Goal: Task Accomplishment & Management: Complete application form

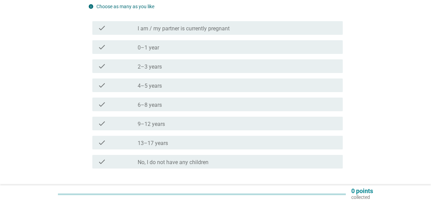
scroll to position [73, 0]
click at [202, 159] on label "No, I do not have any children" at bounding box center [173, 161] width 71 height 7
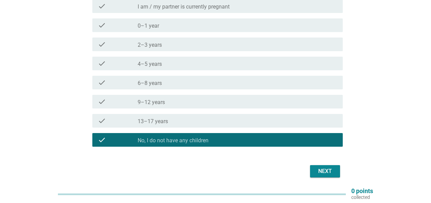
scroll to position [92, 0]
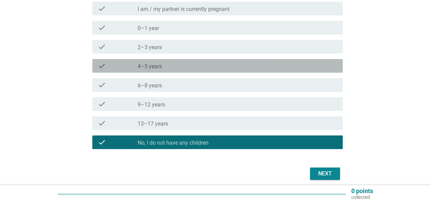
click at [186, 65] on div "check_box_outline_blank 4–5 years" at bounding box center [238, 66] width 200 height 8
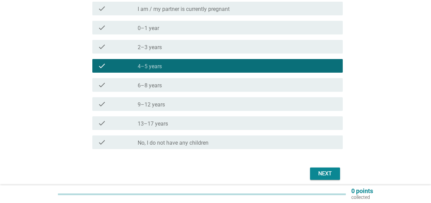
click at [177, 101] on div "check_box_outline_blank 9–12 years" at bounding box center [238, 104] width 200 height 8
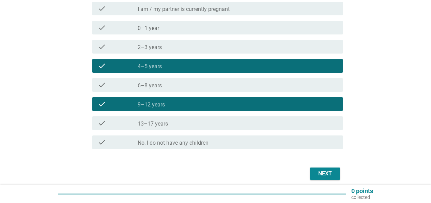
click at [260, 88] on div "check_box_outline_blank 6–8 years" at bounding box center [238, 85] width 200 height 8
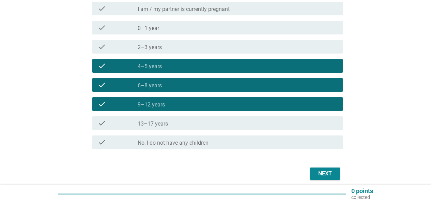
click at [249, 61] on div "check check_box_outline_blank 4–5 years" at bounding box center [217, 66] width 250 height 14
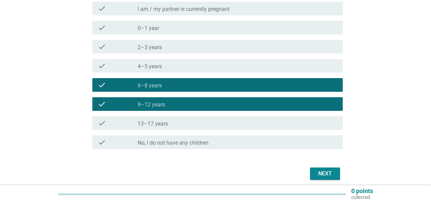
click at [237, 98] on div "check check_box_outline_blank 9–12 years" at bounding box center [217, 104] width 250 height 14
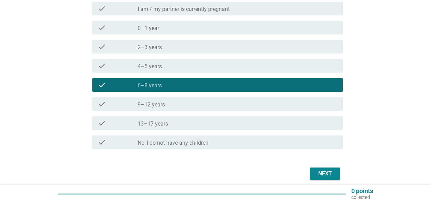
click at [230, 68] on div "check_box_outline_blank 4–5 years" at bounding box center [238, 66] width 200 height 8
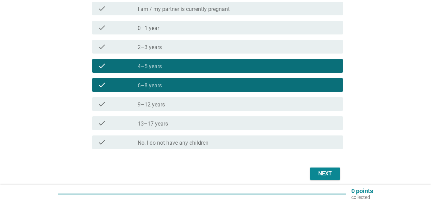
click at [335, 173] on button "Next" at bounding box center [325, 173] width 30 height 12
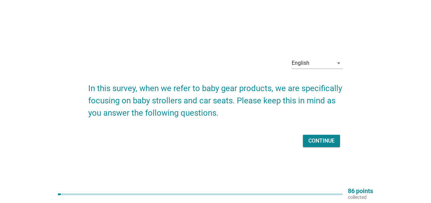
scroll to position [1, 0]
click at [321, 134] on button "Continue" at bounding box center [321, 140] width 37 height 12
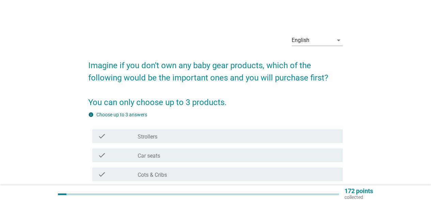
click at [158, 134] on div "check_box_outline_blank Strollers" at bounding box center [238, 136] width 200 height 8
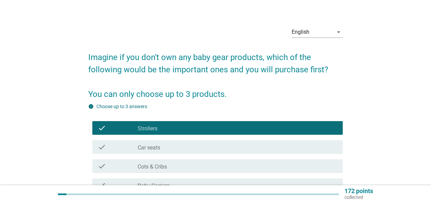
scroll to position [15, 0]
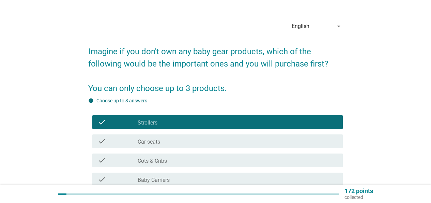
click at [157, 139] on label "Car seats" at bounding box center [149, 141] width 22 height 7
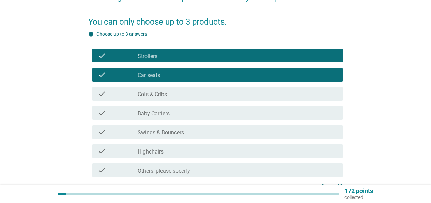
scroll to position [82, 0]
click at [167, 109] on div "check_box_outline_blank Baby Carriers" at bounding box center [238, 113] width 200 height 8
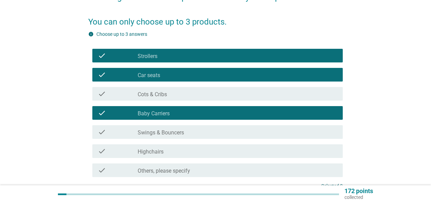
click at [175, 95] on div "check_box_outline_blank Cots & Cribs" at bounding box center [238, 94] width 200 height 8
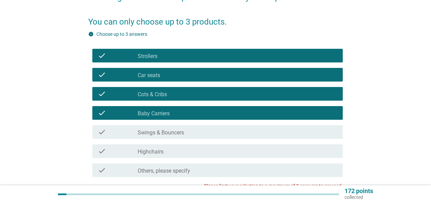
click at [171, 113] on div "check_box_outline_blank Baby Carriers" at bounding box center [238, 113] width 200 height 8
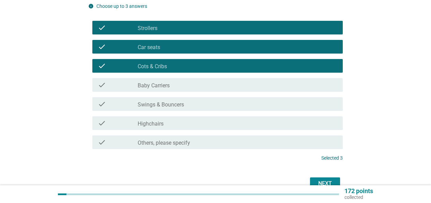
scroll to position [110, 0]
click at [328, 180] on div "Next" at bounding box center [325, 183] width 19 height 8
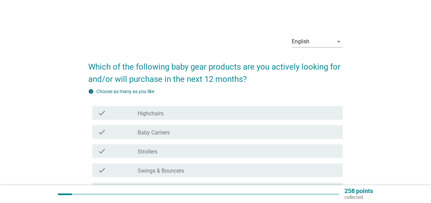
scroll to position [1, 0]
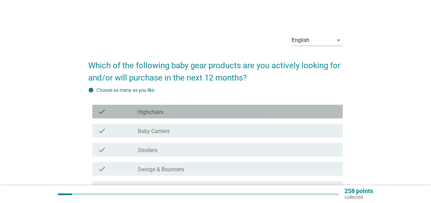
click at [164, 109] on div "check_box_outline_blank Highchairs" at bounding box center [238, 111] width 200 height 8
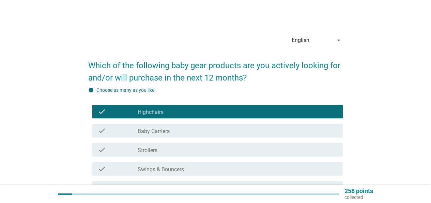
click at [164, 109] on div "check_box_outline_blank Highchairs" at bounding box center [238, 111] width 200 height 8
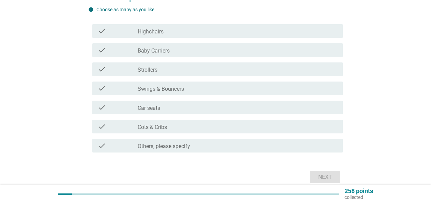
scroll to position [82, 0]
click at [169, 146] on label "Others, please specify" at bounding box center [164, 145] width 52 height 7
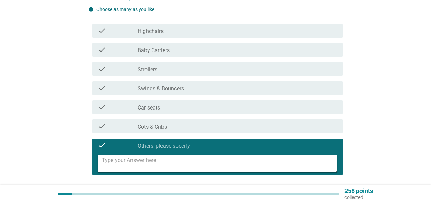
click at [207, 31] on div "check_box_outline_blank Highchairs" at bounding box center [238, 31] width 200 height 8
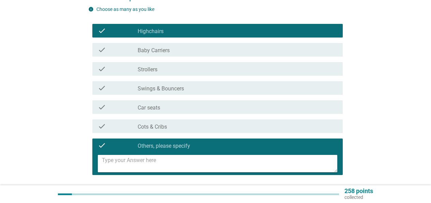
click at [113, 146] on div "check" at bounding box center [118, 145] width 40 height 8
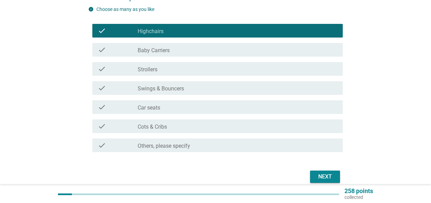
click at [324, 177] on div "Next" at bounding box center [325, 176] width 19 height 8
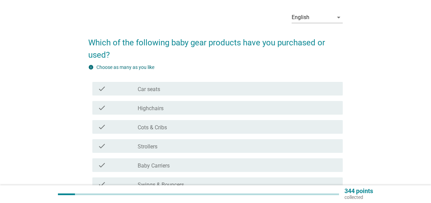
scroll to position [41, 0]
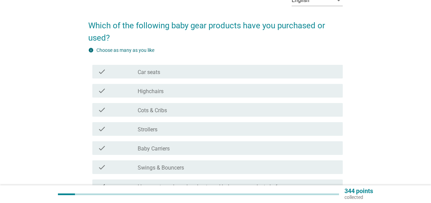
click at [185, 129] on div "check_box_outline_blank Strollers" at bounding box center [238, 129] width 200 height 8
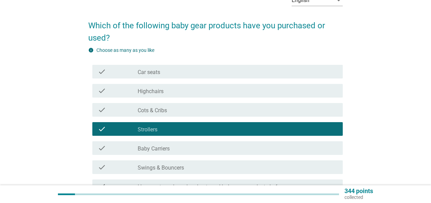
scroll to position [106, 0]
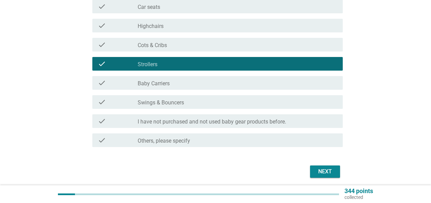
click at [330, 166] on button "Next" at bounding box center [325, 171] width 30 height 12
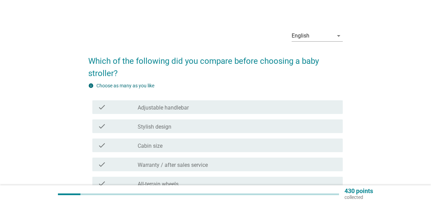
scroll to position [17, 0]
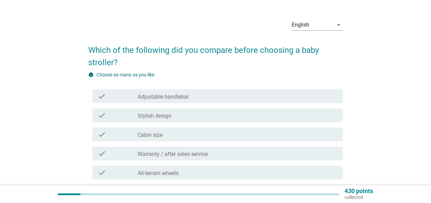
click at [153, 97] on label "Adjustable handlebar" at bounding box center [163, 96] width 51 height 7
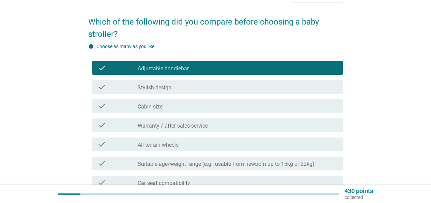
scroll to position [45, 0]
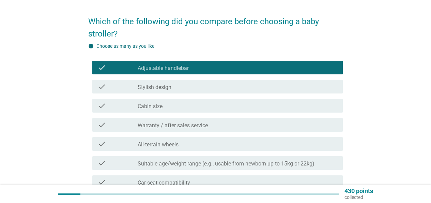
click at [155, 88] on label "Stylish design" at bounding box center [155, 87] width 34 height 7
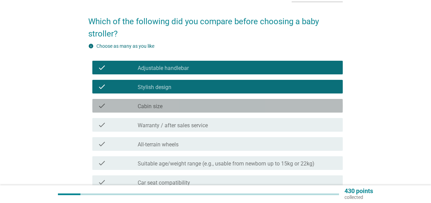
click at [157, 104] on label "Cabin size" at bounding box center [150, 106] width 25 height 7
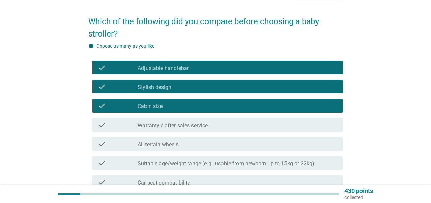
click at [155, 98] on div "check check_box Cabin size" at bounding box center [215, 105] width 255 height 19
click at [155, 103] on label "Cabin size" at bounding box center [150, 106] width 25 height 7
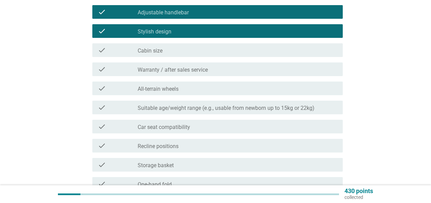
scroll to position [95, 0]
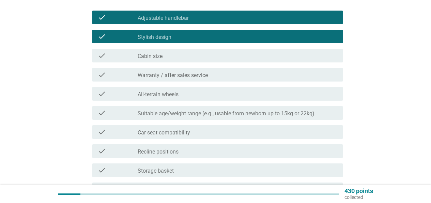
click at [156, 110] on label "Suitable age/weight range (e.g., usable from newborn up to 15kg or 22kg)" at bounding box center [226, 113] width 177 height 7
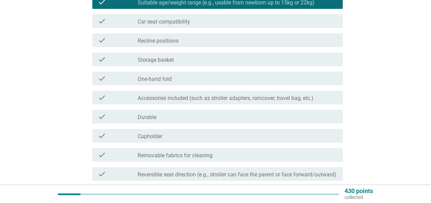
scroll to position [333, 0]
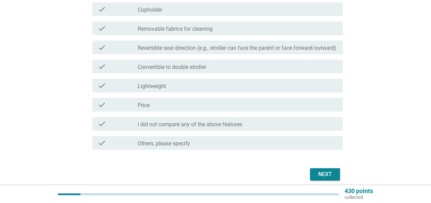
click at [336, 180] on button "Next" at bounding box center [325, 174] width 30 height 12
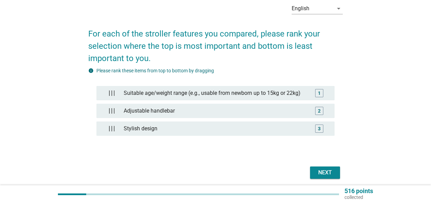
scroll to position [59, 0]
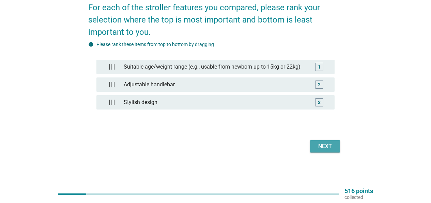
click at [328, 149] on div "Next" at bounding box center [325, 146] width 19 height 8
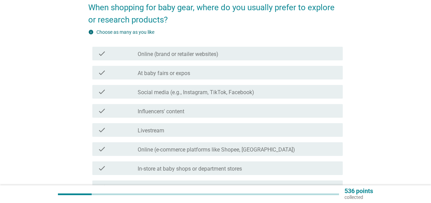
scroll to position [0, 0]
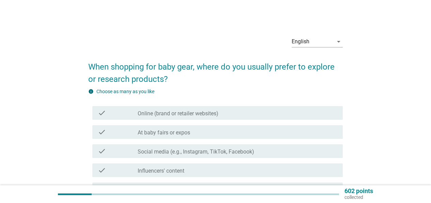
click at [190, 110] on label "Online (brand or retailer websites)" at bounding box center [178, 113] width 81 height 7
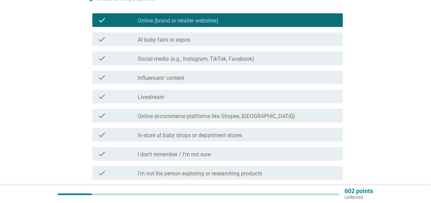
scroll to position [136, 0]
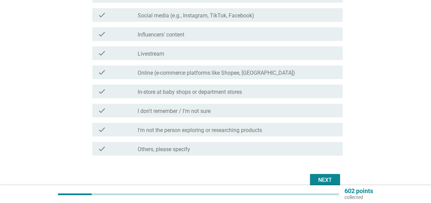
click at [329, 174] on button "Next" at bounding box center [325, 180] width 30 height 12
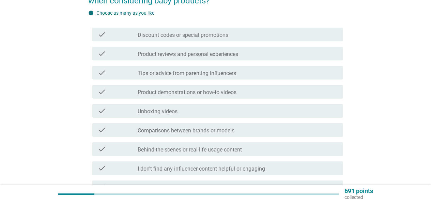
scroll to position [83, 0]
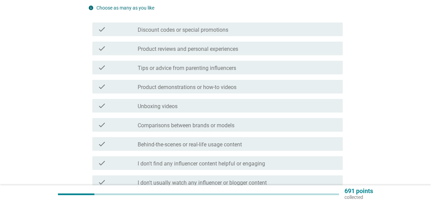
click at [170, 126] on label "Comparisons between brands or models" at bounding box center [186, 125] width 97 height 7
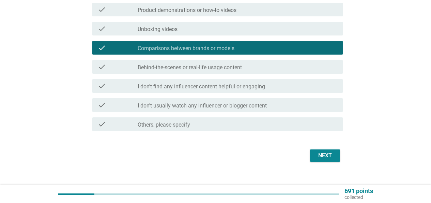
scroll to position [170, 0]
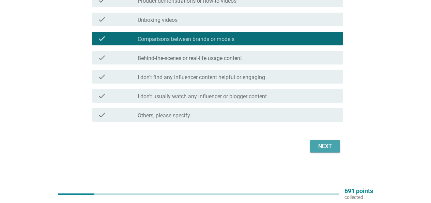
click at [323, 148] on div "Next" at bounding box center [325, 146] width 19 height 8
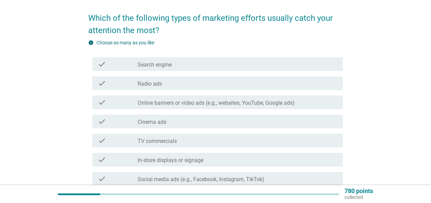
scroll to position [53, 0]
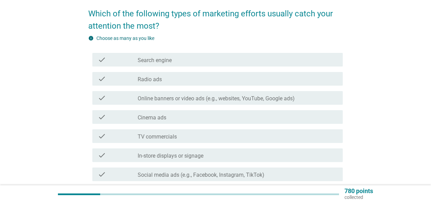
click at [202, 96] on label "Online banners or video ads (e.g., websites, YouTube, Google ads)" at bounding box center [216, 98] width 157 height 7
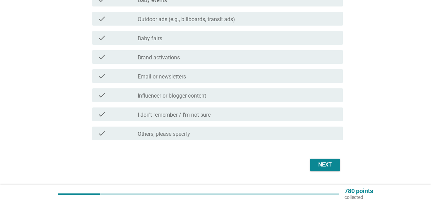
scroll to position [265, 0]
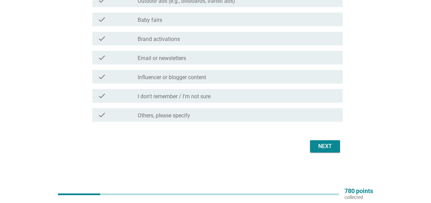
click at [314, 148] on button "Next" at bounding box center [325, 146] width 30 height 12
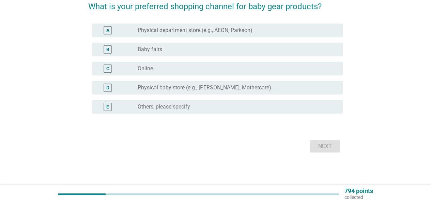
scroll to position [0, 0]
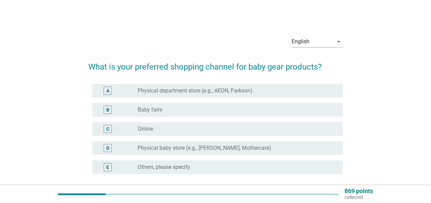
click at [214, 109] on div "radio_button_unchecked Baby fairs" at bounding box center [235, 109] width 194 height 7
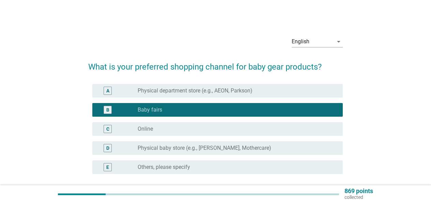
click at [199, 140] on div "D radio_button_unchecked Physical baby store (e.g., Happikiddo, Mothercare)" at bounding box center [215, 147] width 255 height 19
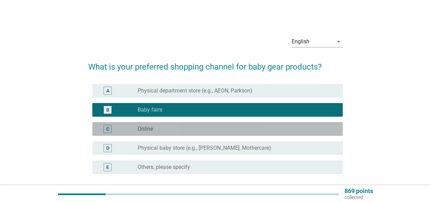
click at [200, 133] on div "radio_button_unchecked Online" at bounding box center [238, 129] width 200 height 8
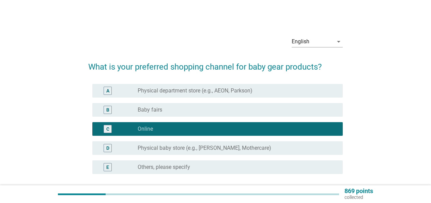
click at [208, 119] on div "B radio_button_unchecked Baby fairs" at bounding box center [215, 109] width 255 height 19
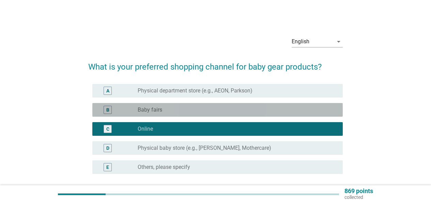
click at [214, 107] on div "radio_button_unchecked Baby fairs" at bounding box center [235, 109] width 194 height 7
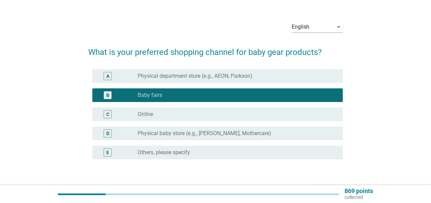
scroll to position [28, 0]
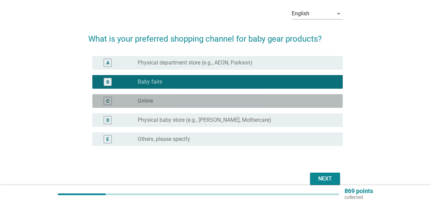
click at [206, 99] on div "radio_button_unchecked Online" at bounding box center [235, 100] width 194 height 7
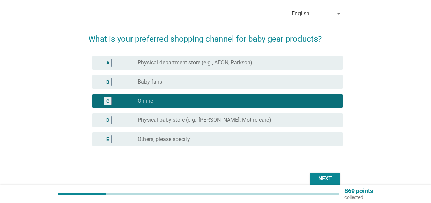
click at [323, 180] on div "Next" at bounding box center [325, 178] width 19 height 8
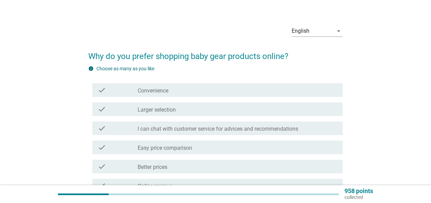
scroll to position [11, 0]
click at [173, 94] on div "check check_box_outline_blank Convenience" at bounding box center [217, 90] width 250 height 14
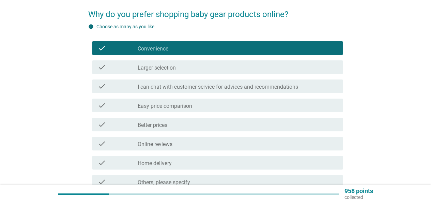
scroll to position [119, 0]
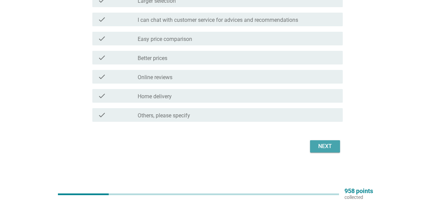
click at [324, 145] on div "Next" at bounding box center [325, 146] width 19 height 8
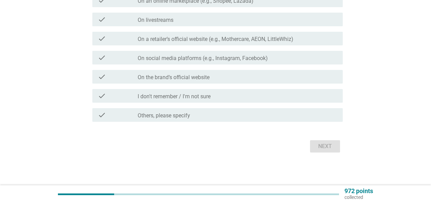
scroll to position [0, 0]
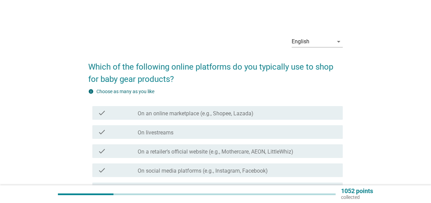
click at [164, 115] on label "On an online marketplace (e.g., Shopee, Lazada)" at bounding box center [196, 113] width 116 height 7
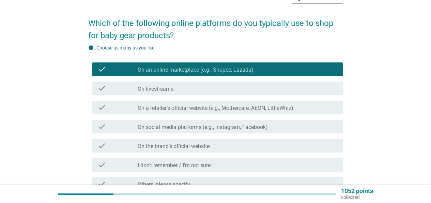
scroll to position [112, 0]
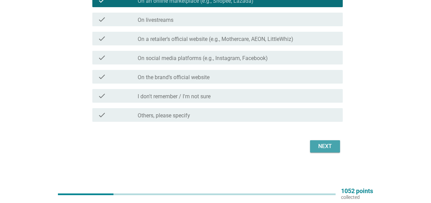
click at [326, 144] on div "Next" at bounding box center [325, 146] width 19 height 8
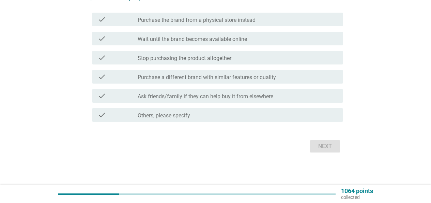
scroll to position [0, 0]
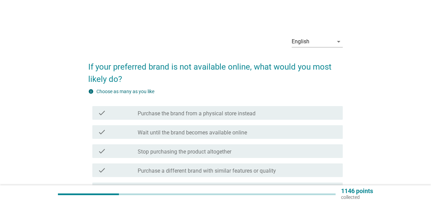
click at [181, 115] on label "Purchase the brand from a physical store instead" at bounding box center [197, 113] width 118 height 7
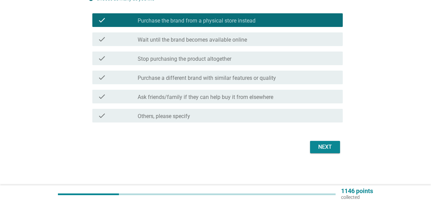
scroll to position [93, 0]
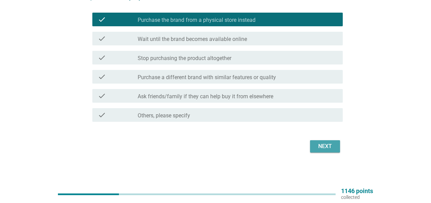
click at [324, 150] on div "Next" at bounding box center [325, 146] width 19 height 8
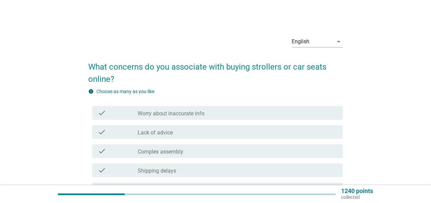
scroll to position [61, 0]
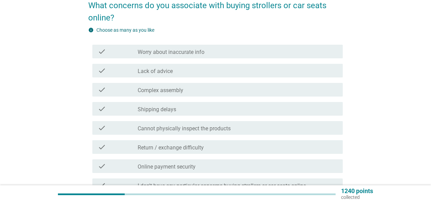
click at [146, 115] on div "check check_box_outline_blank Shipping delays" at bounding box center [217, 109] width 250 height 14
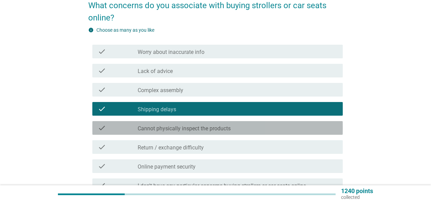
click at [147, 128] on label "Cannot physically inspect the products" at bounding box center [184, 128] width 93 height 7
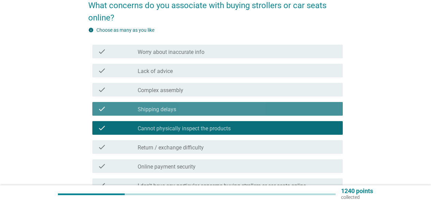
click at [149, 113] on div "check check_box_outline_blank Shipping delays" at bounding box center [217, 109] width 250 height 14
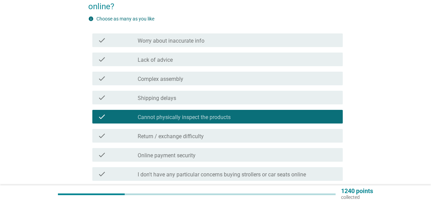
click at [152, 134] on label "Return / exchange difficulty" at bounding box center [171, 136] width 66 height 7
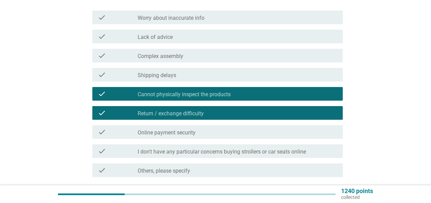
scroll to position [127, 0]
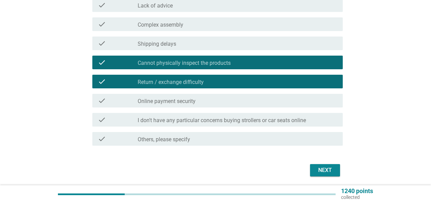
click at [318, 161] on form "What concerns do you associate with buying strollers or car seats online? info …" at bounding box center [215, 52] width 255 height 251
click at [321, 166] on div "Next" at bounding box center [325, 170] width 19 height 8
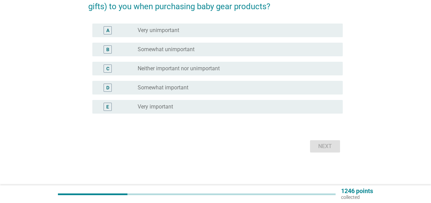
scroll to position [0, 0]
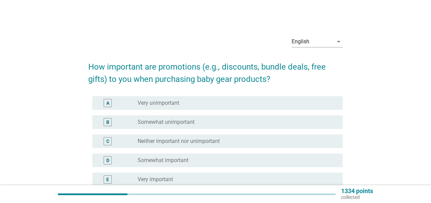
click at [188, 125] on label "Somewhat unimportant" at bounding box center [166, 122] width 57 height 7
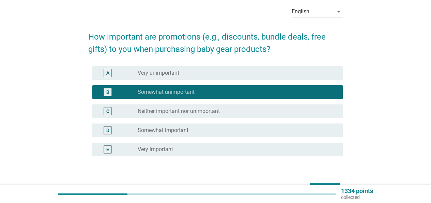
scroll to position [58, 0]
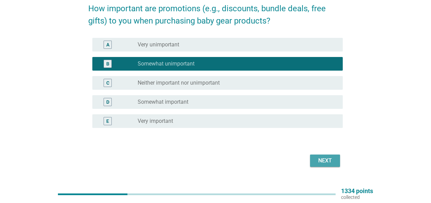
click at [327, 156] on div "Next" at bounding box center [325, 160] width 19 height 8
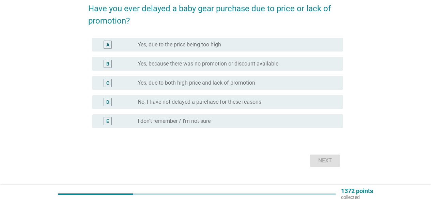
scroll to position [0, 0]
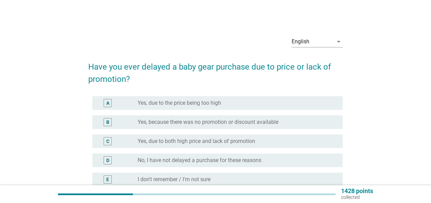
click at [186, 107] on div "A radio_button_unchecked Yes, due to the price being too high" at bounding box center [217, 103] width 250 height 14
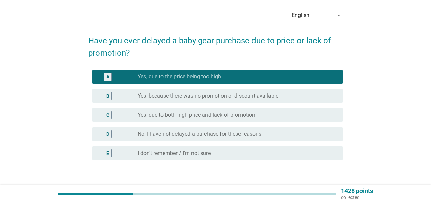
scroll to position [35, 0]
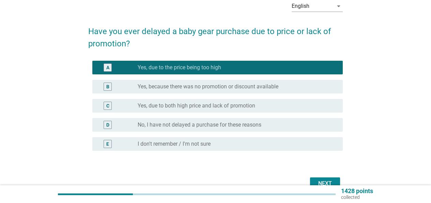
click at [334, 182] on div "Next" at bounding box center [325, 183] width 19 height 8
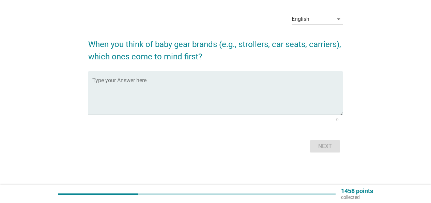
scroll to position [0, 0]
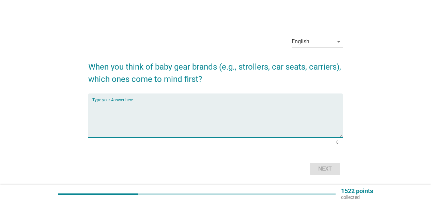
click at [187, 125] on textarea "Type your Answer here" at bounding box center [217, 120] width 250 height 36
click at [218, 121] on textarea "Type your Answer here" at bounding box center [217, 120] width 250 height 36
type textarea "h"
type textarea "joie"
click at [330, 166] on div "Next" at bounding box center [325, 169] width 19 height 8
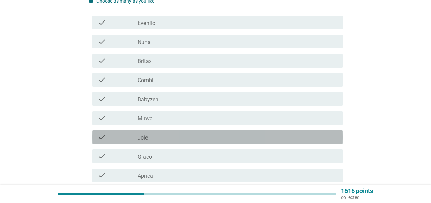
click at [250, 135] on div "check_box_outline_blank Joie" at bounding box center [238, 137] width 200 height 8
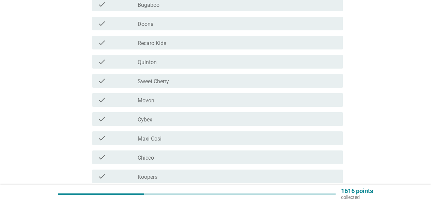
scroll to position [406, 0]
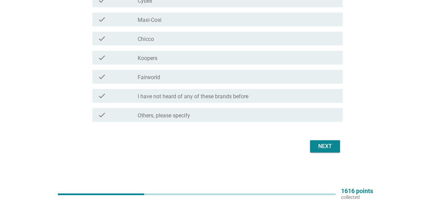
click at [327, 142] on button "Next" at bounding box center [325, 146] width 30 height 12
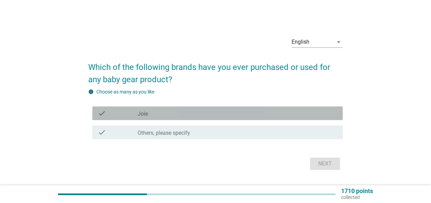
click at [208, 115] on div "check_box_outline_blank Joie" at bounding box center [238, 113] width 200 height 8
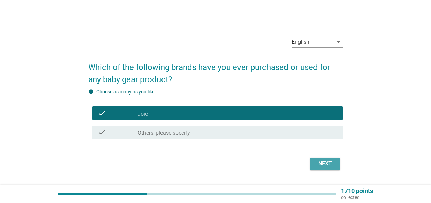
click at [330, 165] on div "Next" at bounding box center [325, 163] width 19 height 8
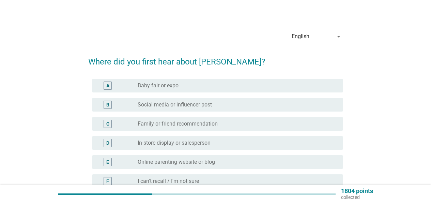
scroll to position [11, 0]
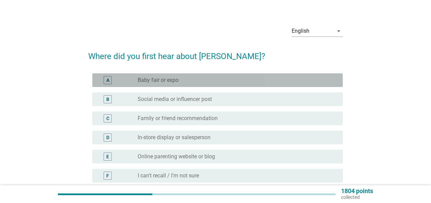
click at [237, 81] on div "radio_button_unchecked Baby fair or expo" at bounding box center [235, 80] width 194 height 7
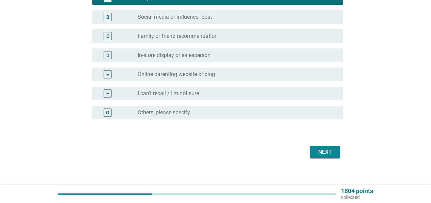
scroll to position [98, 0]
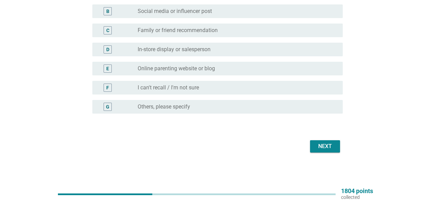
click at [333, 147] on div "Next" at bounding box center [325, 146] width 19 height 8
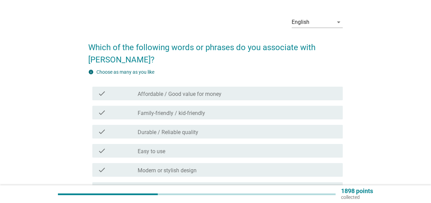
scroll to position [58, 0]
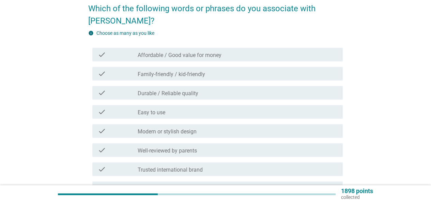
click at [209, 108] on div "check_box_outline_blank Easy to use" at bounding box center [238, 112] width 200 height 8
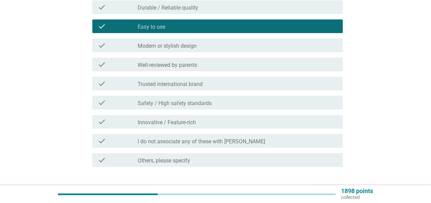
scroll to position [177, 0]
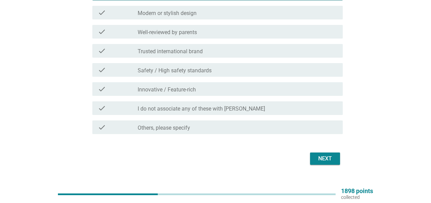
click at [331, 152] on button "Next" at bounding box center [325, 158] width 30 height 12
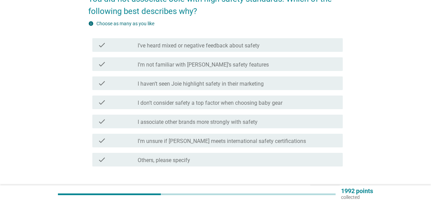
scroll to position [74, 0]
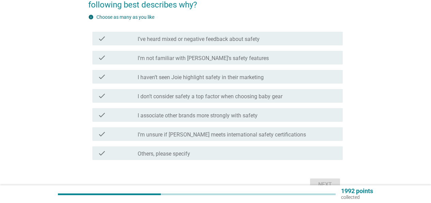
click at [224, 36] on label "I’ve heard mixed or negative feedback about safety" at bounding box center [199, 39] width 122 height 7
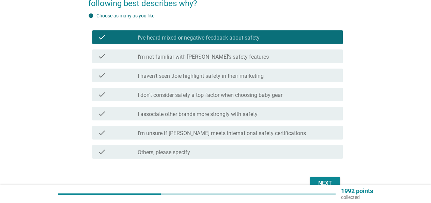
scroll to position [112, 0]
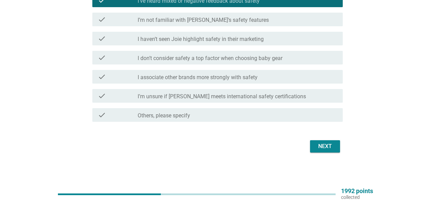
click at [326, 148] on div "Next" at bounding box center [325, 146] width 19 height 8
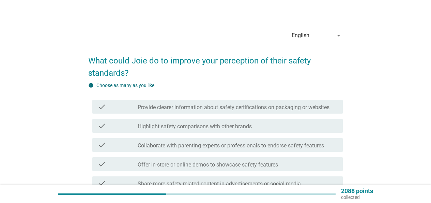
scroll to position [13, 0]
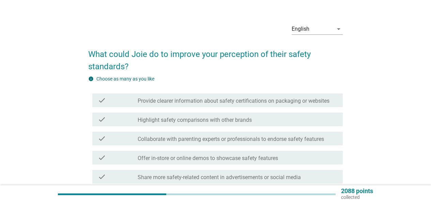
click at [206, 114] on div "check check_box_outline_blank Highlight safety comparisons with other brands" at bounding box center [217, 119] width 250 height 14
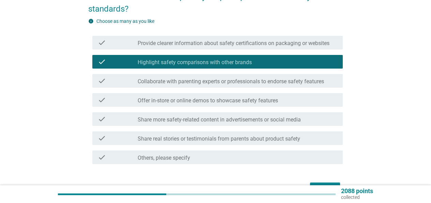
scroll to position [112, 0]
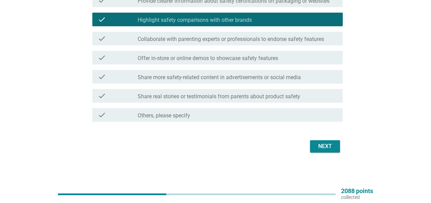
click at [328, 150] on button "Next" at bounding box center [325, 146] width 30 height 12
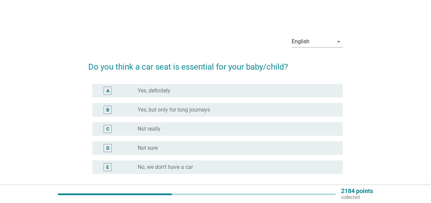
click at [213, 90] on div "radio_button_unchecked Yes, definitely" at bounding box center [235, 90] width 194 height 7
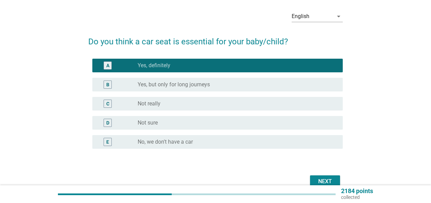
scroll to position [60, 0]
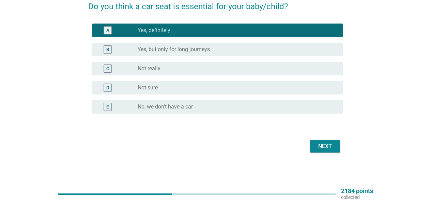
click at [326, 149] on div "Next" at bounding box center [325, 146] width 19 height 8
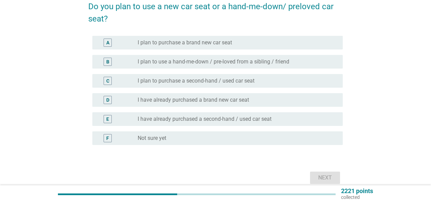
scroll to position [0, 0]
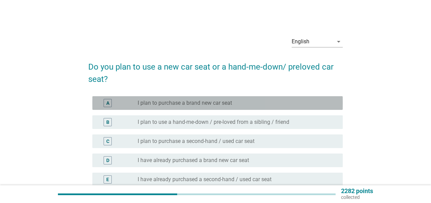
click at [180, 103] on label "I plan to purchase a brand new car seat" at bounding box center [185, 103] width 94 height 7
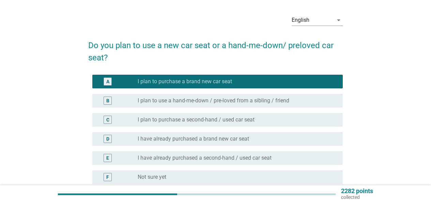
scroll to position [39, 0]
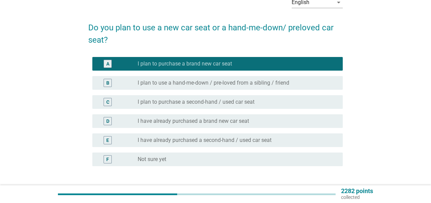
click at [191, 85] on label "I plan to use a hand-me-down / pre-loved from a sibling / friend" at bounding box center [214, 82] width 152 height 7
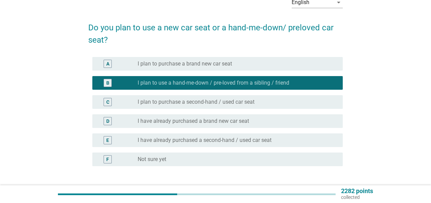
scroll to position [92, 0]
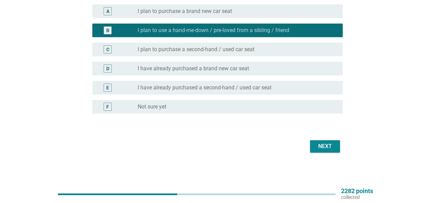
click at [331, 149] on div "Next" at bounding box center [325, 146] width 19 height 8
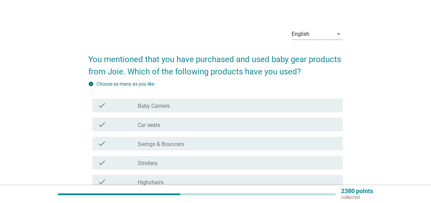
scroll to position [8, 0]
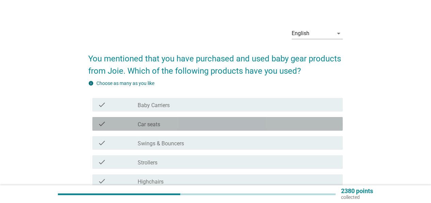
click at [187, 124] on div "check_box_outline_blank Car seats" at bounding box center [238, 124] width 200 height 8
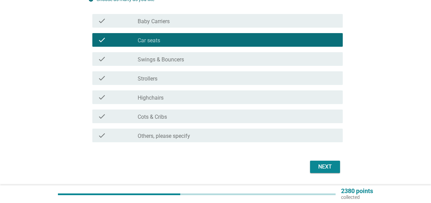
scroll to position [112, 0]
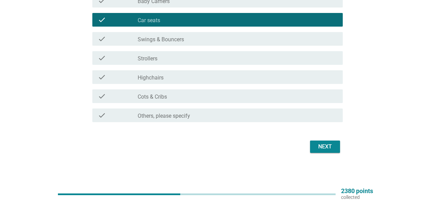
click at [323, 145] on div "Next" at bounding box center [325, 146] width 19 height 8
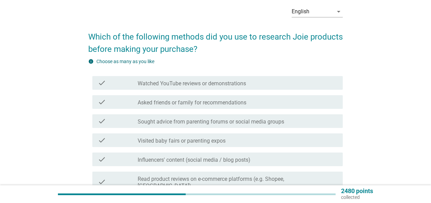
scroll to position [39, 0]
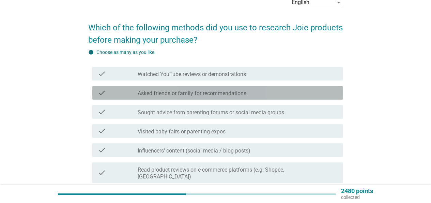
click at [232, 99] on div "check check_box_outline_blank Asked friends or family for recommendations" at bounding box center [217, 93] width 250 height 14
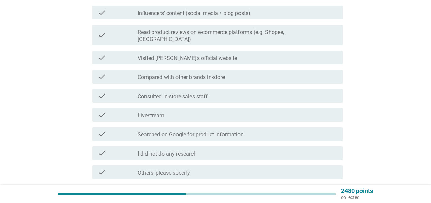
scroll to position [227, 0]
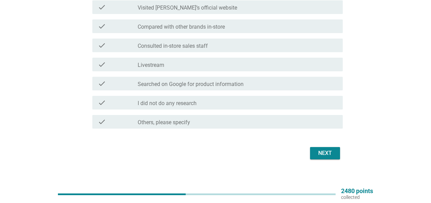
click at [326, 147] on button "Next" at bounding box center [325, 153] width 30 height 12
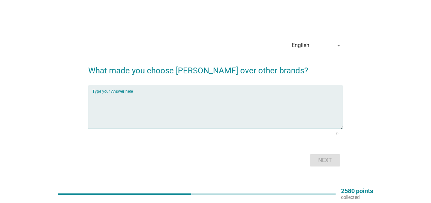
click at [195, 102] on textarea "Type your Answer here" at bounding box center [217, 111] width 250 height 36
click at [189, 119] on textarea "Type your Answer here" at bounding box center [217, 111] width 250 height 36
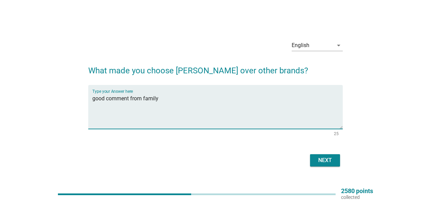
type textarea "good comment from family"
click at [330, 162] on div "Next" at bounding box center [325, 160] width 19 height 8
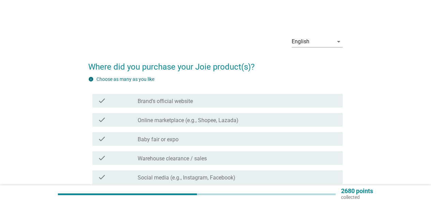
click at [235, 100] on div "check_box_outline_blank Brand’s official website" at bounding box center [238, 100] width 200 height 8
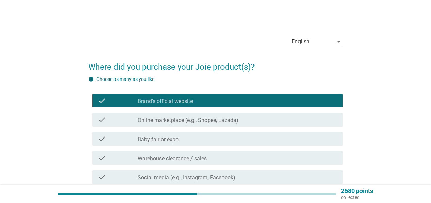
click at [241, 125] on div "check check_box_outline_blank Online marketplace (e.g., Shopee, Lazada)" at bounding box center [217, 120] width 250 height 14
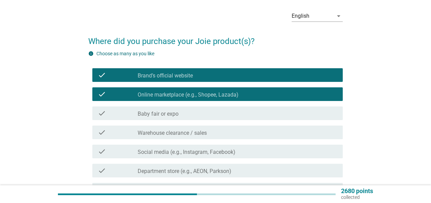
scroll to position [28, 0]
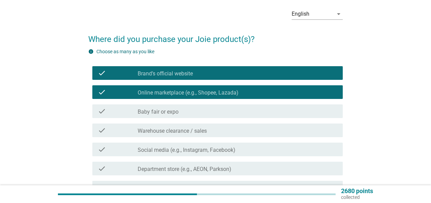
click at [244, 68] on div "check check_box_outline_blank Brand’s official website" at bounding box center [217, 73] width 250 height 14
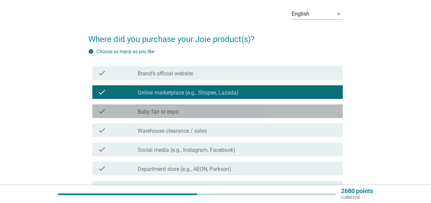
click at [231, 111] on div "check_box_outline_blank Baby fair or expo" at bounding box center [238, 111] width 200 height 8
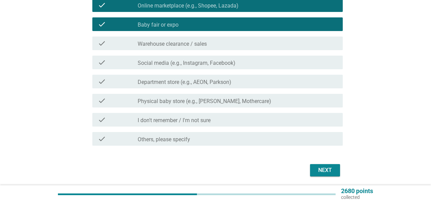
scroll to position [117, 0]
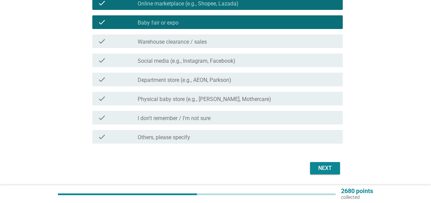
click at [324, 161] on div "Next" at bounding box center [215, 168] width 255 height 16
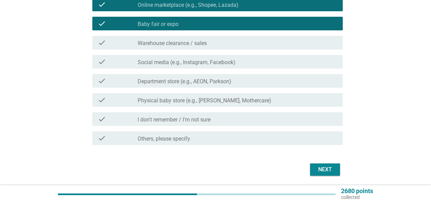
click at [328, 166] on div "Next" at bounding box center [325, 169] width 19 height 8
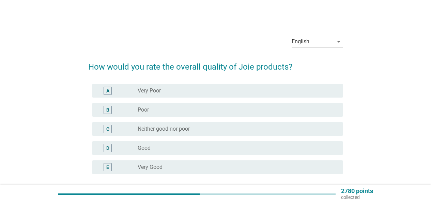
click at [197, 130] on div "radio_button_unchecked Neither good nor poor" at bounding box center [235, 128] width 194 height 7
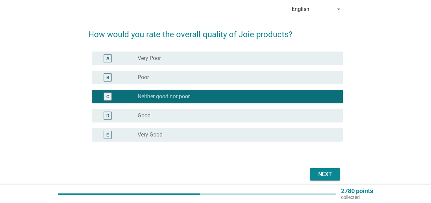
scroll to position [60, 0]
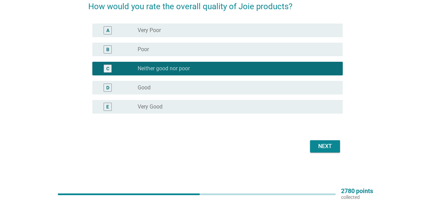
click at [326, 145] on div "Next" at bounding box center [325, 146] width 19 height 8
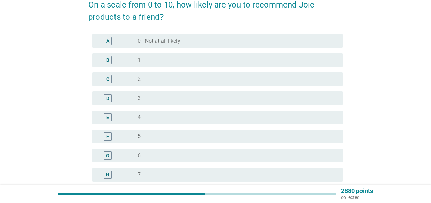
scroll to position [114, 0]
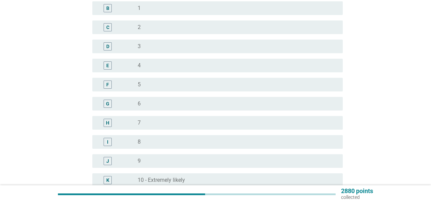
click at [178, 87] on div "radio_button_unchecked 5" at bounding box center [235, 84] width 194 height 7
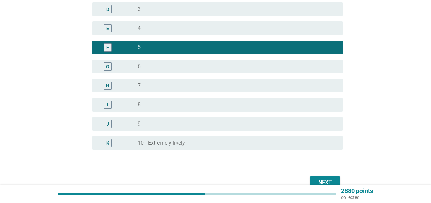
scroll to position [187, 0]
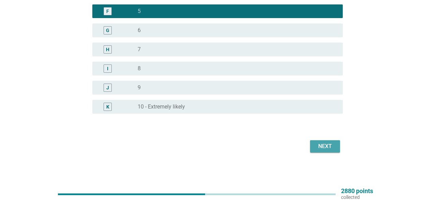
click at [335, 146] on button "Next" at bounding box center [325, 146] width 30 height 12
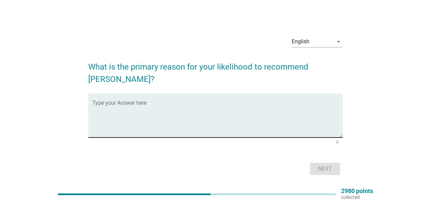
click at [189, 109] on textarea "Type your Answer here" at bounding box center [217, 120] width 250 height 36
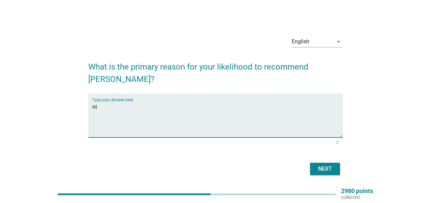
type textarea "n"
type textarea "ok, easy to use"
click at [328, 164] on button "Next" at bounding box center [325, 169] width 30 height 12
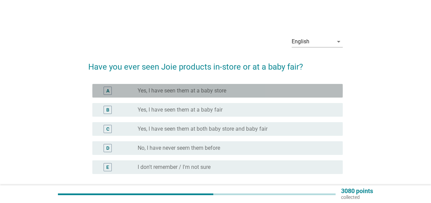
click at [256, 90] on div "radio_button_unchecked Yes, I have seen them at a baby store" at bounding box center [235, 90] width 194 height 7
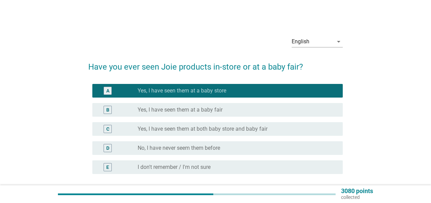
scroll to position [60, 0]
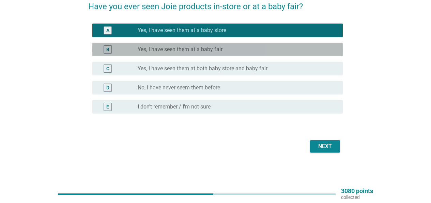
click at [214, 46] on label "Yes, I have seen them at a baby fair" at bounding box center [180, 49] width 85 height 7
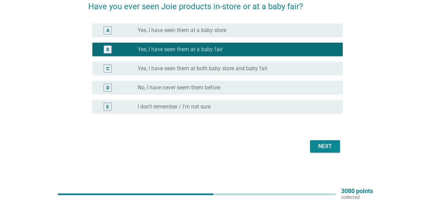
click at [330, 147] on div "Next" at bounding box center [325, 146] width 19 height 8
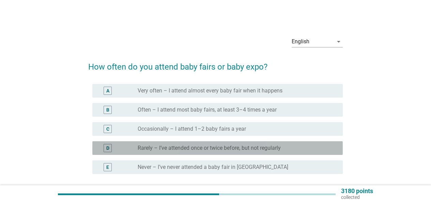
click at [228, 145] on label "Rarely – I’ve attended once or twice before, but not regularly" at bounding box center [209, 148] width 143 height 7
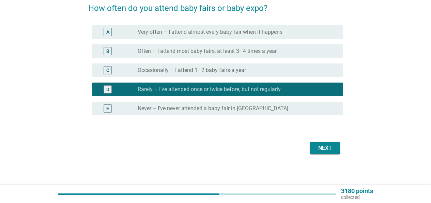
scroll to position [60, 0]
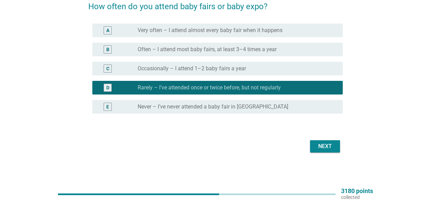
click at [328, 143] on div "Next" at bounding box center [325, 146] width 19 height 8
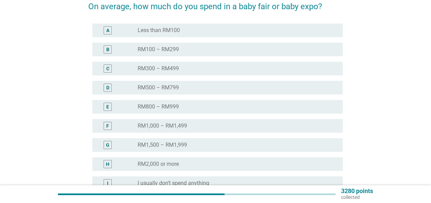
scroll to position [81, 0]
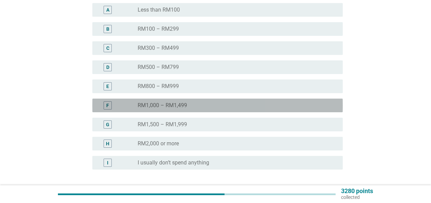
click at [207, 103] on div "radio_button_unchecked RM1,000 – RM1,499" at bounding box center [235, 105] width 194 height 7
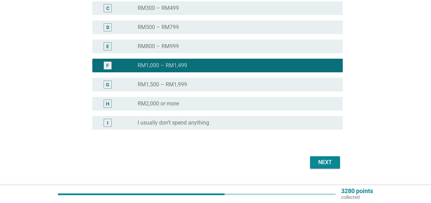
scroll to position [137, 0]
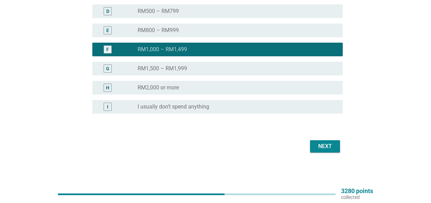
click at [322, 145] on div "Next" at bounding box center [325, 146] width 19 height 8
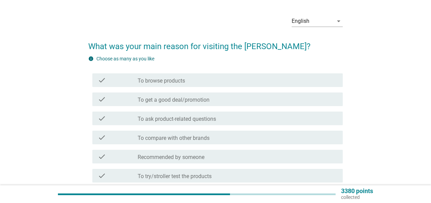
scroll to position [31, 0]
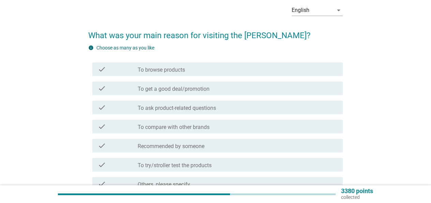
click at [183, 89] on label "To get a good deal/promotion" at bounding box center [174, 89] width 72 height 7
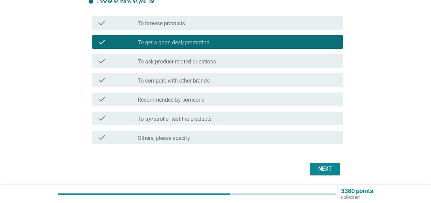
scroll to position [100, 0]
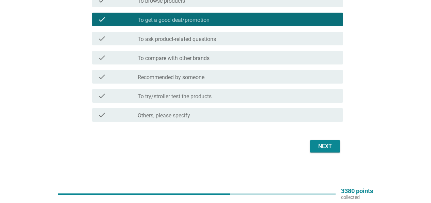
click at [327, 145] on div "Next" at bounding box center [325, 146] width 19 height 8
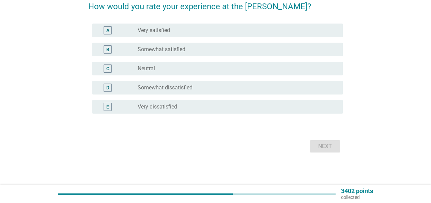
scroll to position [0, 0]
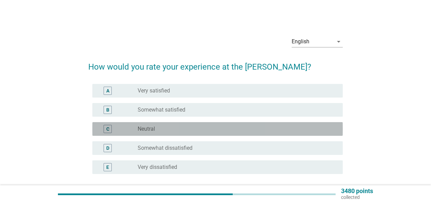
click at [158, 125] on div "radio_button_unchecked Neutral" at bounding box center [235, 128] width 194 height 7
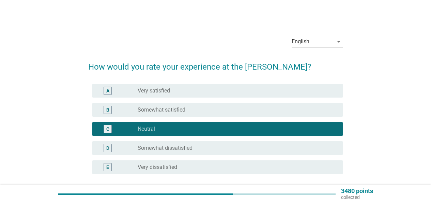
scroll to position [60, 0]
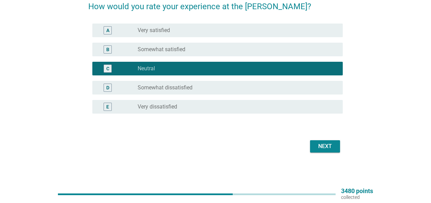
click at [323, 148] on div "Next" at bounding box center [325, 146] width 19 height 8
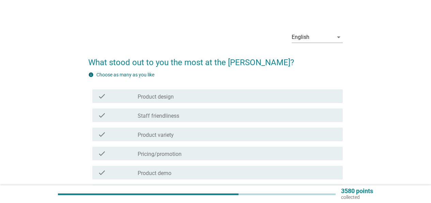
scroll to position [11, 0]
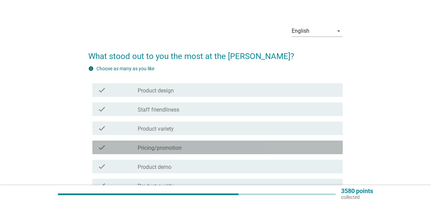
click at [185, 145] on div "check_box_outline_blank Pricing/promotion" at bounding box center [238, 147] width 200 height 8
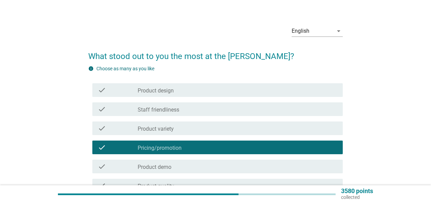
scroll to position [73, 0]
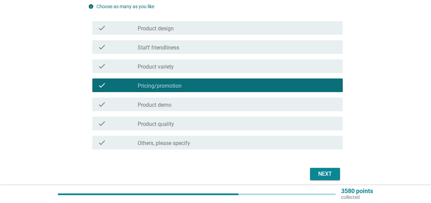
click at [326, 171] on div "Next" at bounding box center [325, 174] width 19 height 8
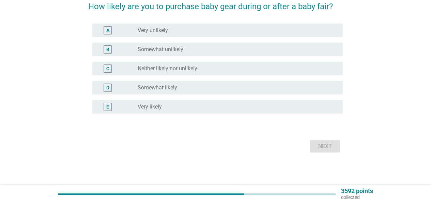
scroll to position [0, 0]
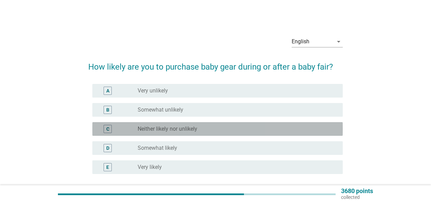
click at [179, 132] on label "Neither likely nor unlikely" at bounding box center [168, 128] width 60 height 7
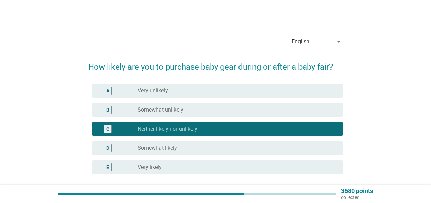
scroll to position [60, 0]
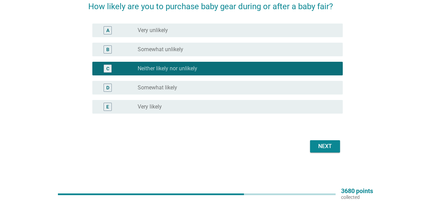
click at [321, 148] on div "Next" at bounding box center [325, 146] width 19 height 8
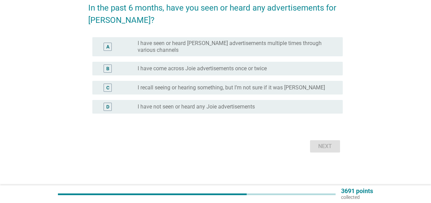
scroll to position [0, 0]
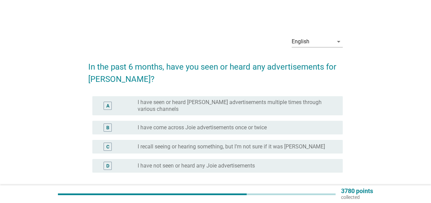
click at [200, 148] on label "I recall seeing or hearing something, but I’m not sure if it was [PERSON_NAME]" at bounding box center [231, 146] width 187 height 7
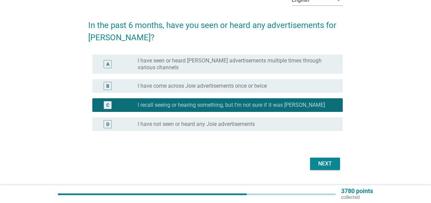
scroll to position [43, 0]
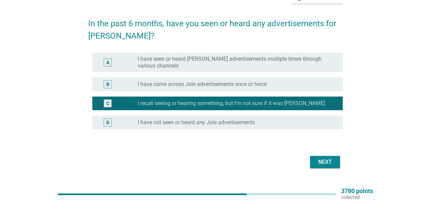
click at [333, 158] on div "Next" at bounding box center [325, 162] width 19 height 8
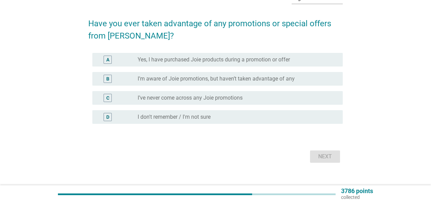
scroll to position [0, 0]
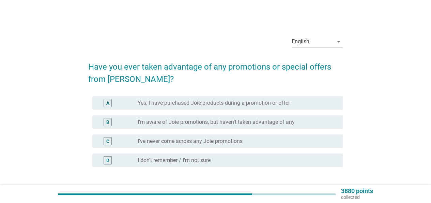
click at [214, 105] on label "Yes, I have purchased Joie products during a promotion or offer" at bounding box center [214, 103] width 152 height 7
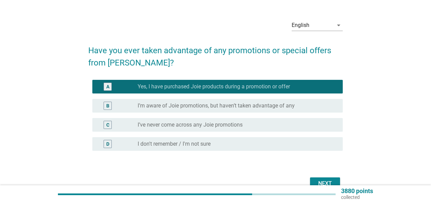
scroll to position [54, 0]
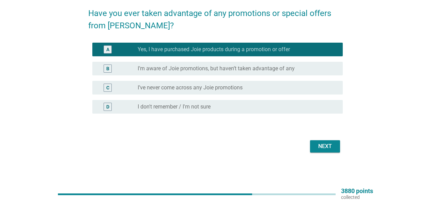
click at [321, 148] on div "Next" at bounding box center [325, 146] width 19 height 8
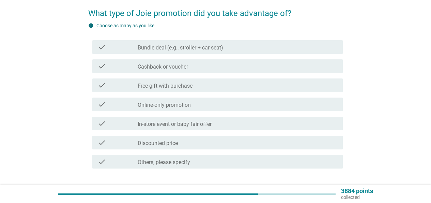
scroll to position [0, 0]
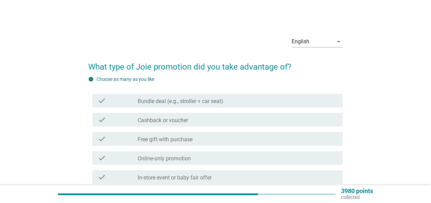
click at [162, 103] on label "Bundle deal (e.g., stroller + car seat)" at bounding box center [181, 101] width 86 height 7
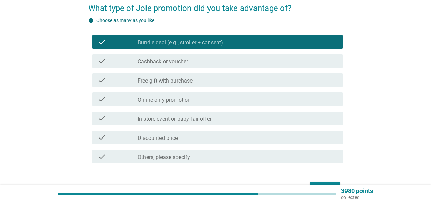
scroll to position [100, 0]
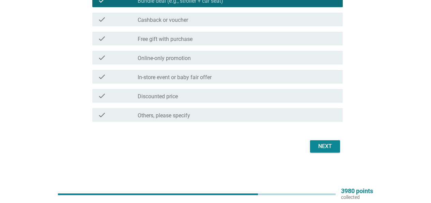
click at [323, 148] on div "Next" at bounding box center [325, 146] width 19 height 8
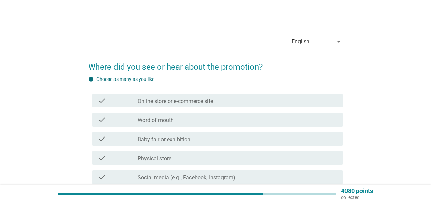
click at [190, 102] on label "Online store or e-commerce site" at bounding box center [175, 101] width 75 height 7
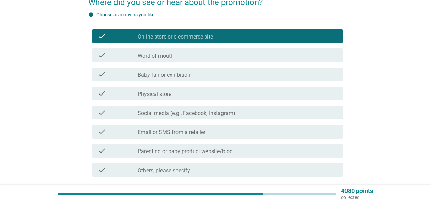
scroll to position [119, 0]
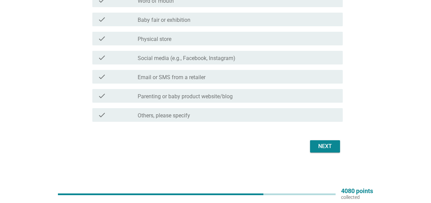
click at [217, 7] on div "check check_box_outline_blank Word of mouth" at bounding box center [215, 0] width 255 height 19
click at [218, 19] on div "check_box_outline_blank Baby fair or exhibition" at bounding box center [238, 19] width 200 height 8
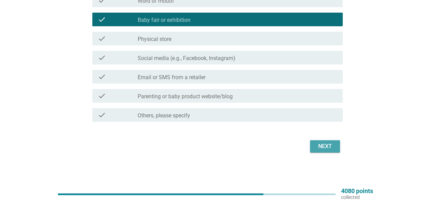
click at [324, 151] on button "Next" at bounding box center [325, 146] width 30 height 12
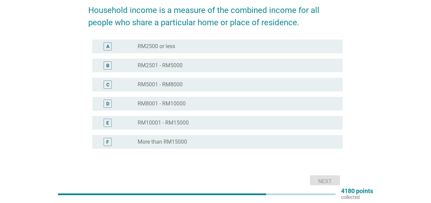
scroll to position [80, 0]
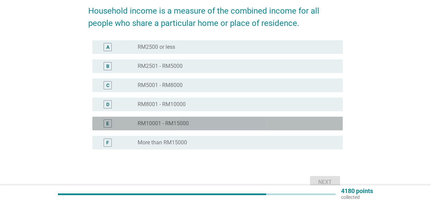
click at [174, 119] on div "radio_button_unchecked RM10001 - RM15000" at bounding box center [238, 123] width 200 height 8
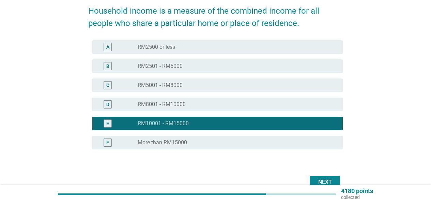
scroll to position [116, 0]
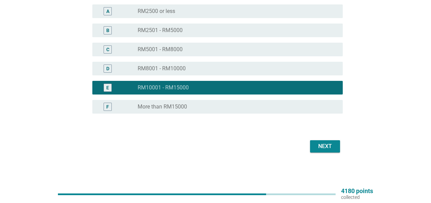
click at [328, 140] on button "Next" at bounding box center [325, 146] width 30 height 12
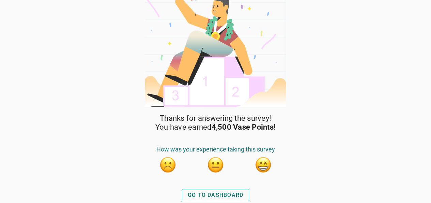
scroll to position [13, 0]
click at [232, 196] on div "GO TO DASHBOARD" at bounding box center [216, 195] width 56 height 8
